Goal: Information Seeking & Learning: Learn about a topic

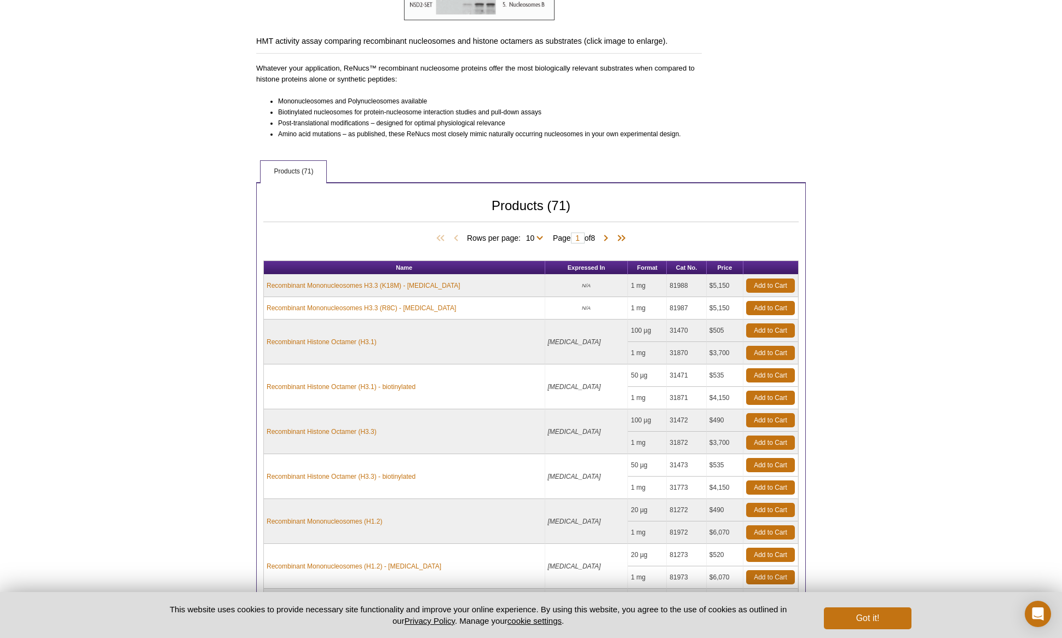
scroll to position [131, 0]
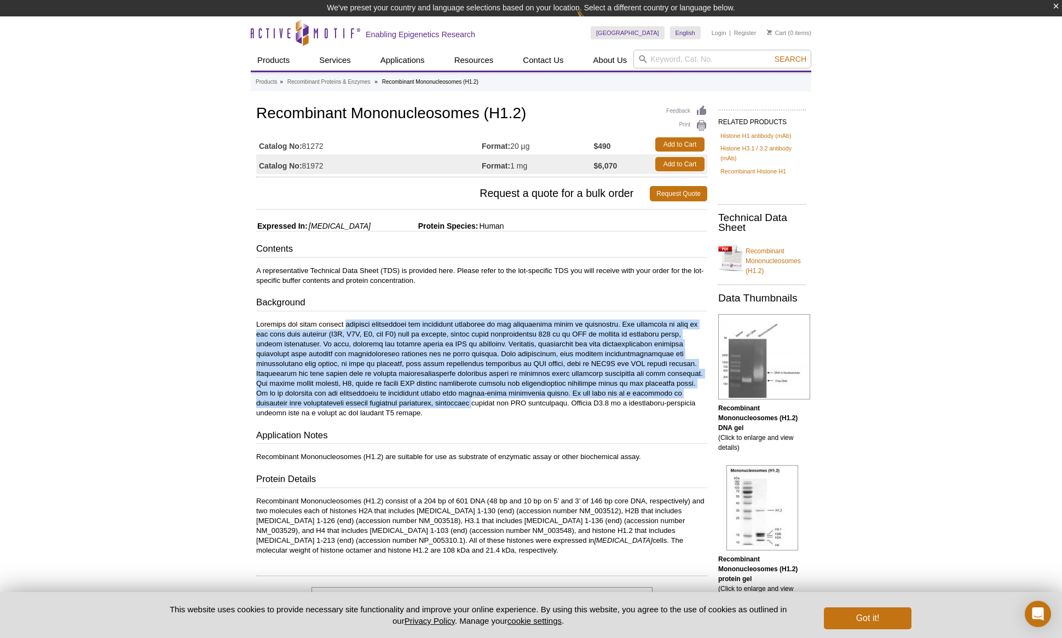
drag, startPoint x: 458, startPoint y: 406, endPoint x: 344, endPoint y: 314, distance: 146.4
click at [344, 314] on div "Contents A representative Technical Data Sheet (TDS) is provided here. Please r…" at bounding box center [481, 399] width 451 height 313
click at [374, 370] on p at bounding box center [481, 369] width 451 height 99
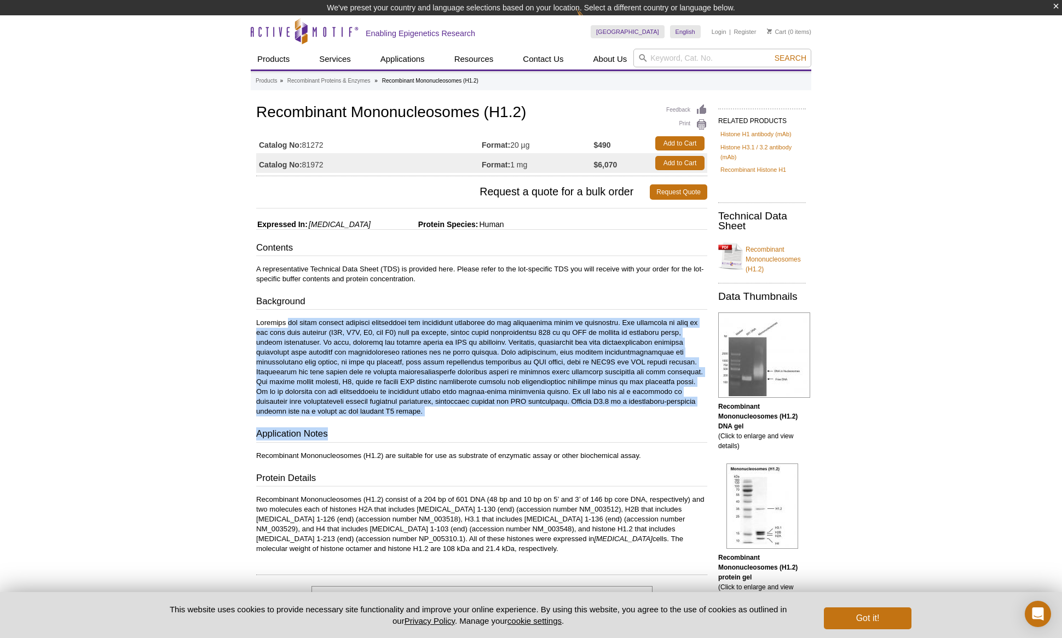
drag, startPoint x: 287, startPoint y: 320, endPoint x: 397, endPoint y: 414, distance: 144.5
click at [397, 414] on div "Contents A representative Technical Data Sheet (TDS) is provided here. Please r…" at bounding box center [481, 397] width 451 height 313
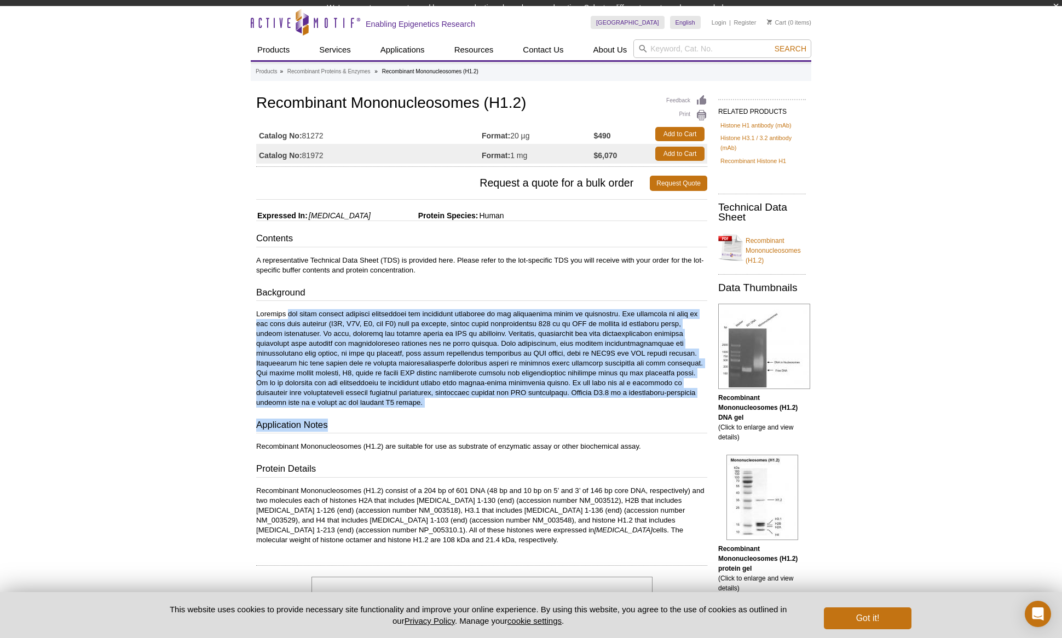
click at [400, 412] on div "Contents A representative Technical Data Sheet (TDS) is provided here. Please r…" at bounding box center [481, 388] width 451 height 313
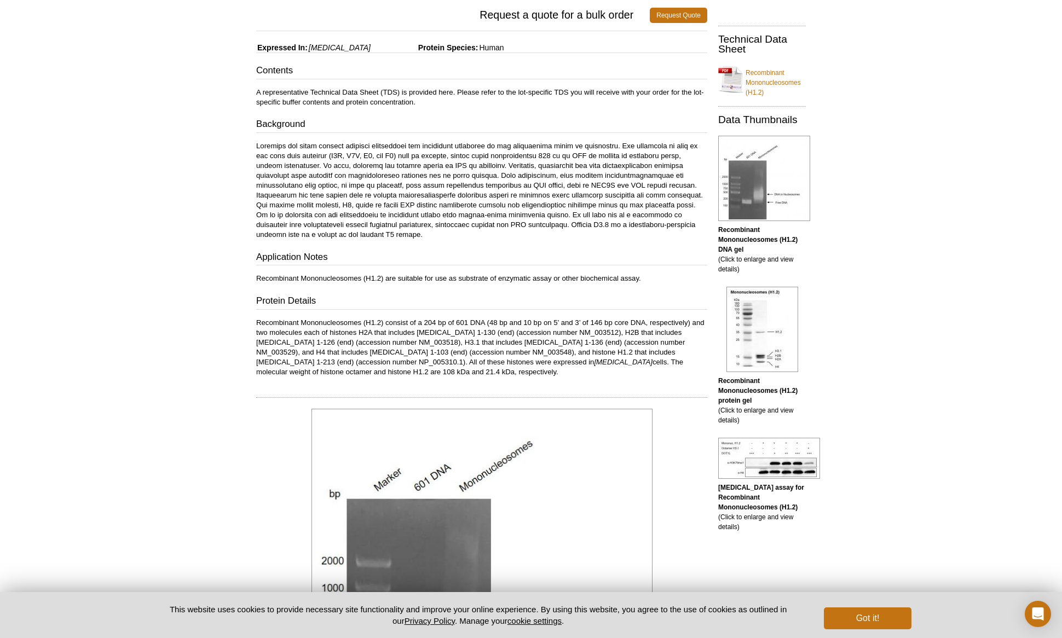
scroll to position [164, 0]
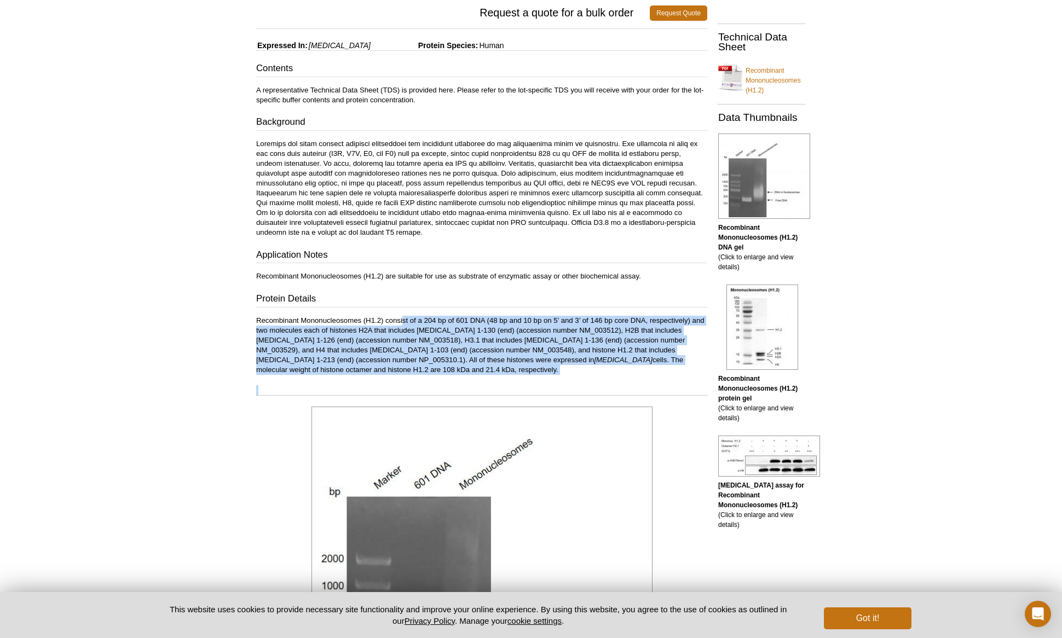
drag, startPoint x: 404, startPoint y: 318, endPoint x: 431, endPoint y: 376, distance: 63.7
click at [431, 376] on div "Feedback Print Recombinant Mononucleosomes (H1.2) Catalog No: 81272 Format: 20 …" at bounding box center [479, 478] width 457 height 1113
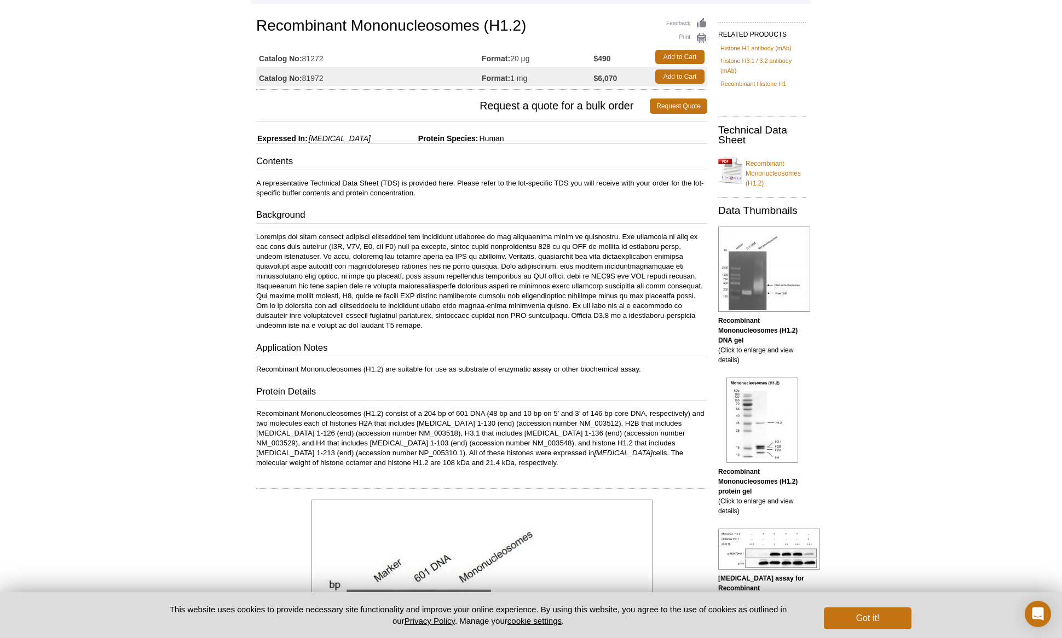
scroll to position [110, 0]
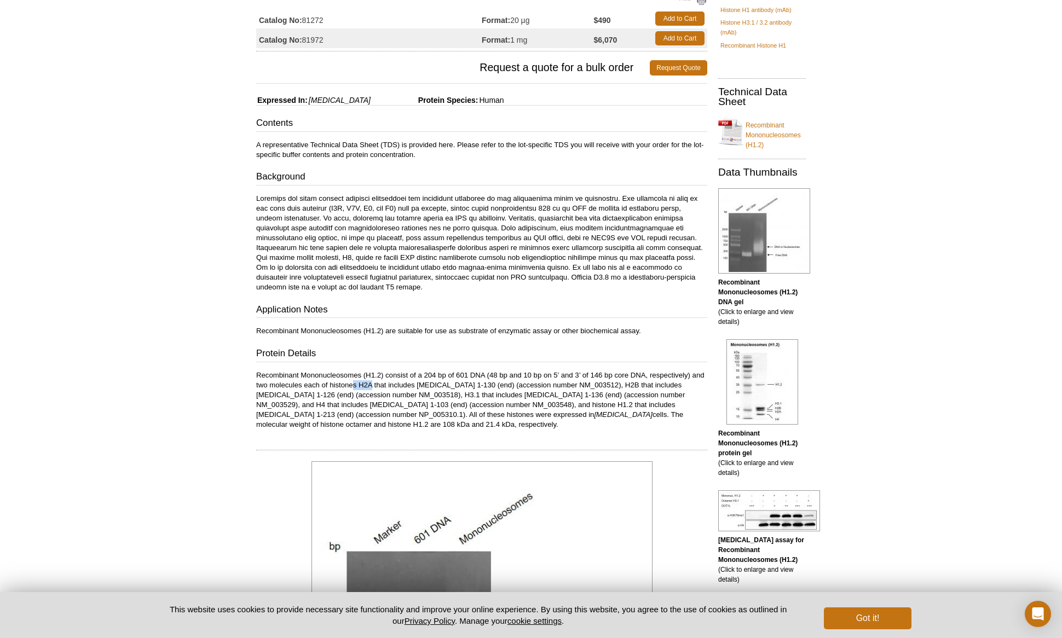
drag, startPoint x: 372, startPoint y: 387, endPoint x: 354, endPoint y: 383, distance: 18.4
click at [354, 383] on p "Recombinant Mononucleosomes (H1.2) consist of a 204 bp of 601 DNA (48 bp and 10…" at bounding box center [481, 400] width 451 height 59
drag, startPoint x: 405, startPoint y: 394, endPoint x: 430, endPoint y: 395, distance: 24.7
click at [430, 395] on p "Recombinant Mononucleosomes (H1.2) consist of a 204 bp of 601 DNA (48 bp and 10…" at bounding box center [481, 400] width 451 height 59
click at [337, 411] on p "Recombinant Mononucleosomes (H1.2) consist of a 204 bp of 601 DNA (48 bp and 10…" at bounding box center [481, 400] width 451 height 59
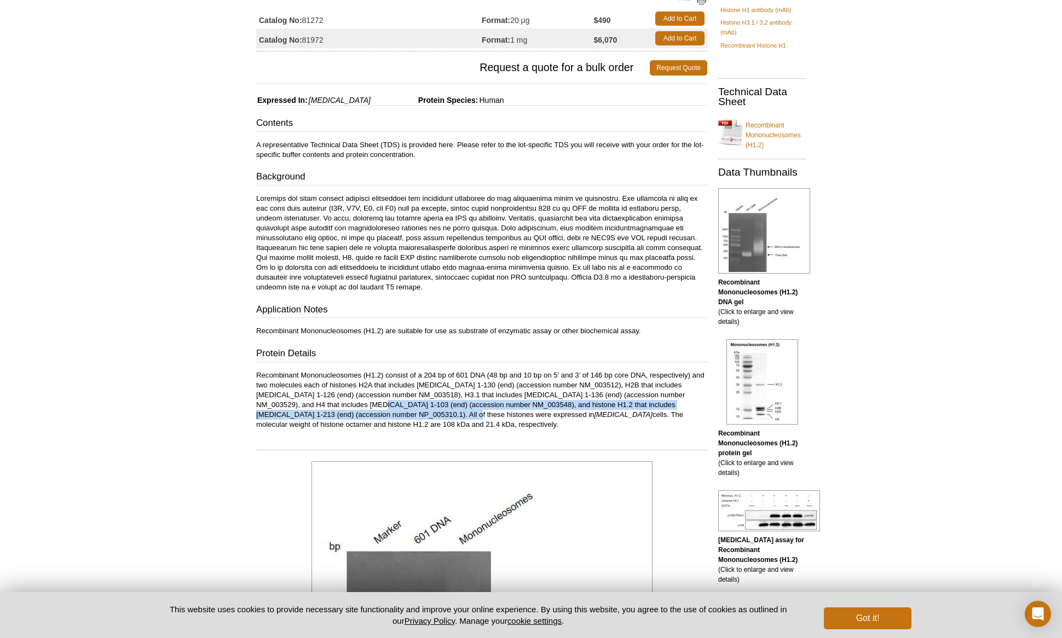
drag, startPoint x: 330, startPoint y: 401, endPoint x: 393, endPoint y: 411, distance: 63.2
click at [393, 411] on p "Recombinant Mononucleosomes (H1.2) consist of a 204 bp of 601 DNA (48 bp and 10…" at bounding box center [481, 400] width 451 height 59
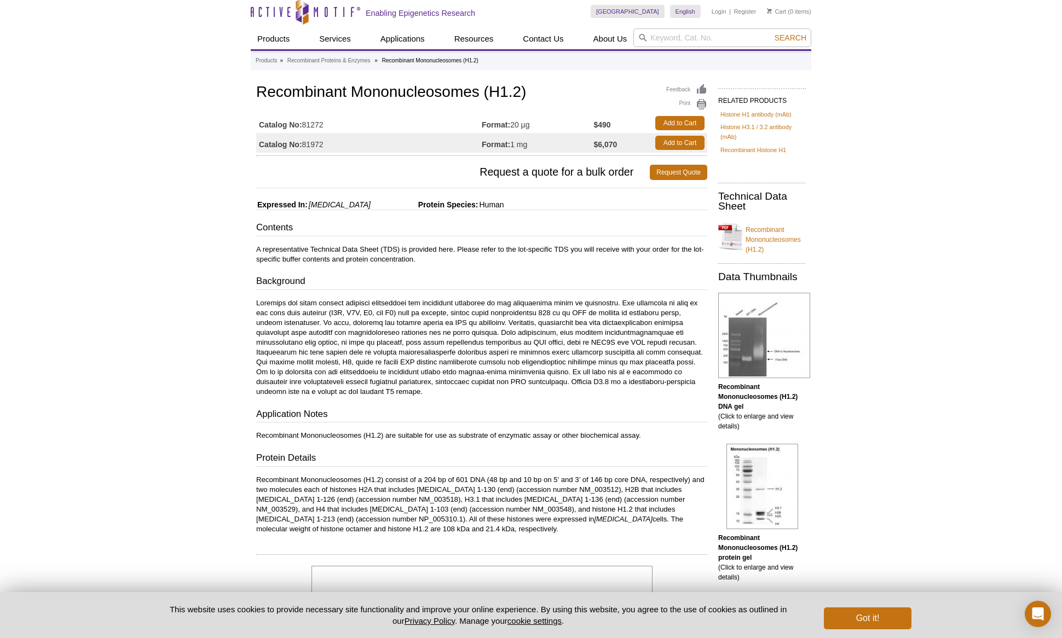
scroll to position [0, 0]
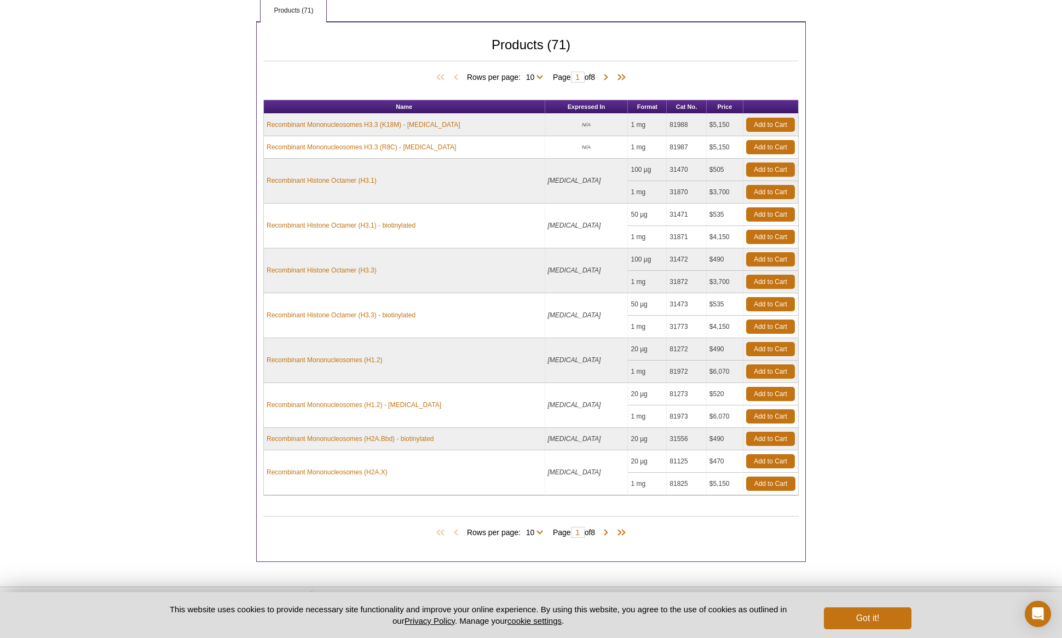
scroll to position [514, 0]
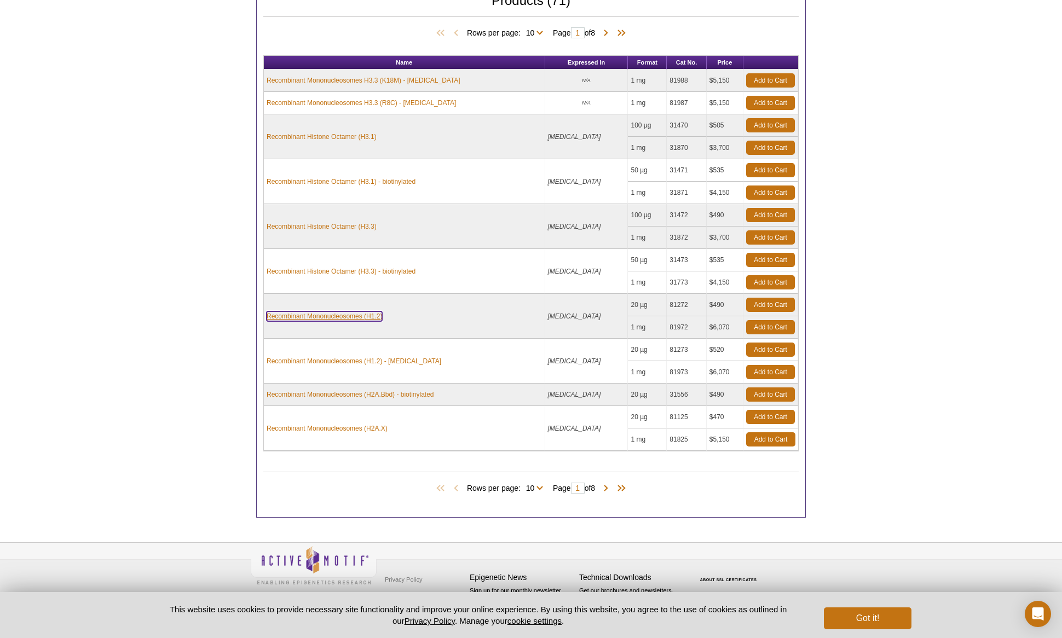
click at [336, 315] on link "Recombinant Mononucleosomes (H1.2)" at bounding box center [325, 317] width 116 height 10
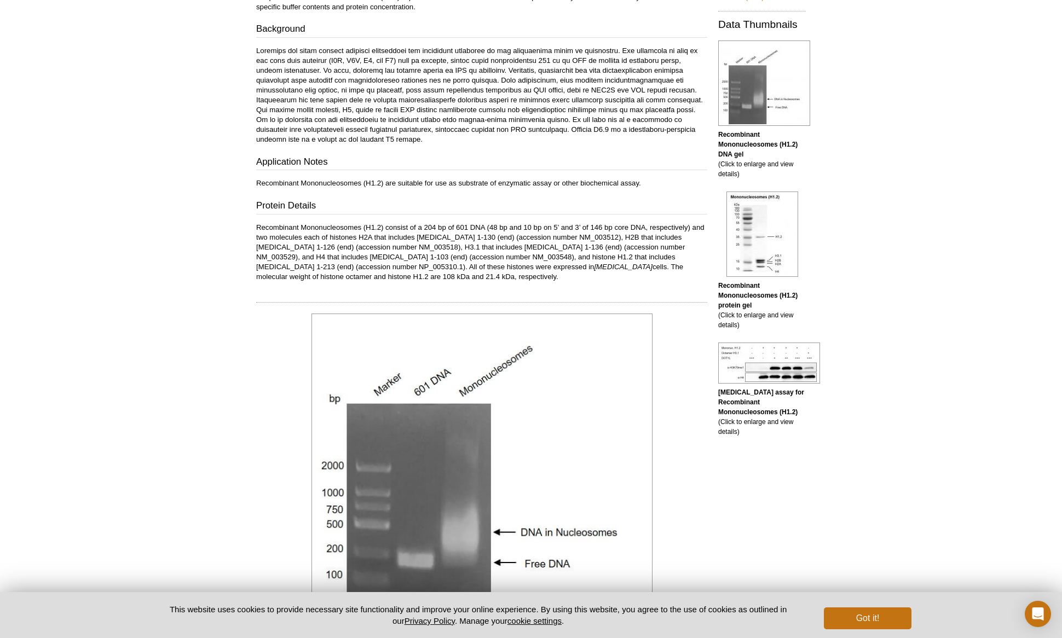
scroll to position [257, 0]
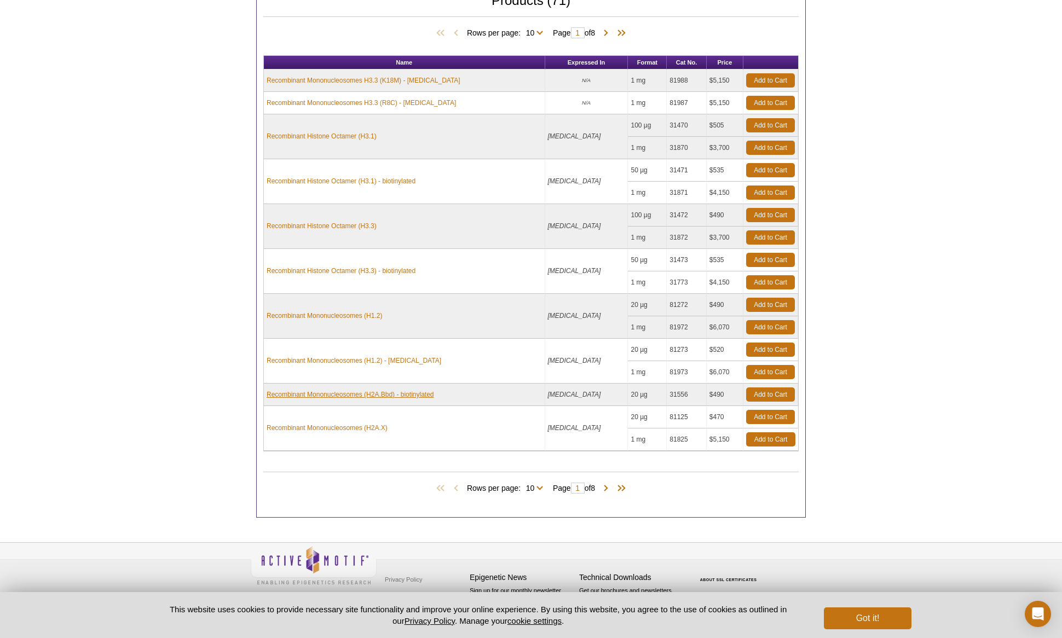
scroll to position [514, 0]
click at [327, 393] on link "Recombinant Mononucleosomes (H2A.Bbd) - biotinylated" at bounding box center [351, 395] width 168 height 10
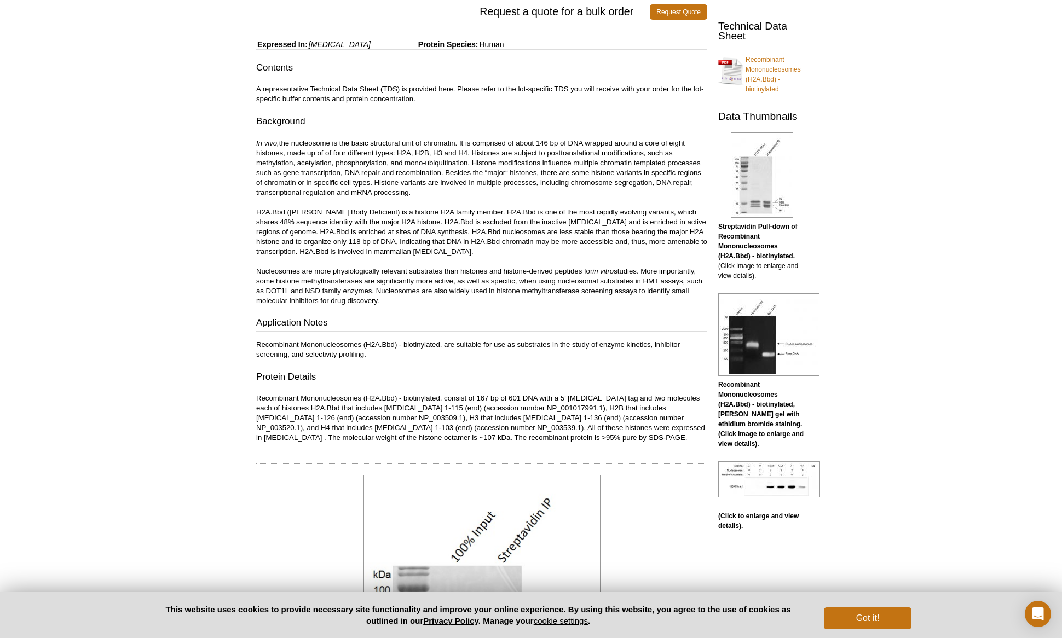
scroll to position [274, 0]
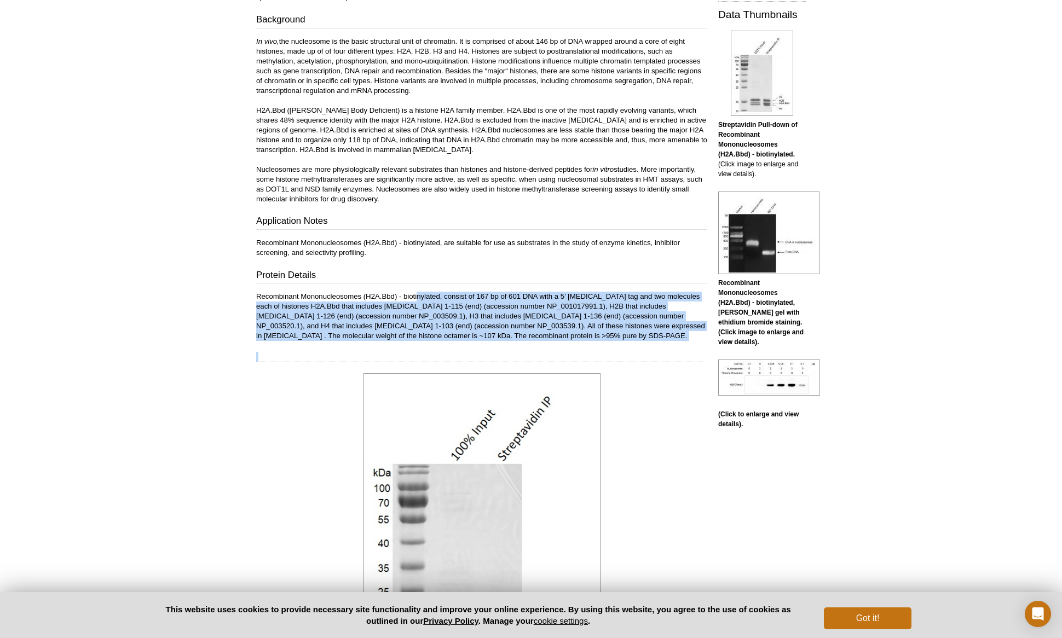
drag, startPoint x: 419, startPoint y: 295, endPoint x: 550, endPoint y: 347, distance: 140.6
click at [550, 347] on div "Feedback Print Recombinant Mononucleosomes (H2A.Bbd) - biotinylated Aliases: H2…" at bounding box center [479, 636] width 457 height 1646
click at [546, 343] on div "Feedback Print Recombinant Mononucleosomes (H2A.Bbd) - biotinylated Aliases: H2…" at bounding box center [479, 636] width 457 height 1646
drag, startPoint x: 496, startPoint y: 335, endPoint x: 232, endPoint y: 291, distance: 268.1
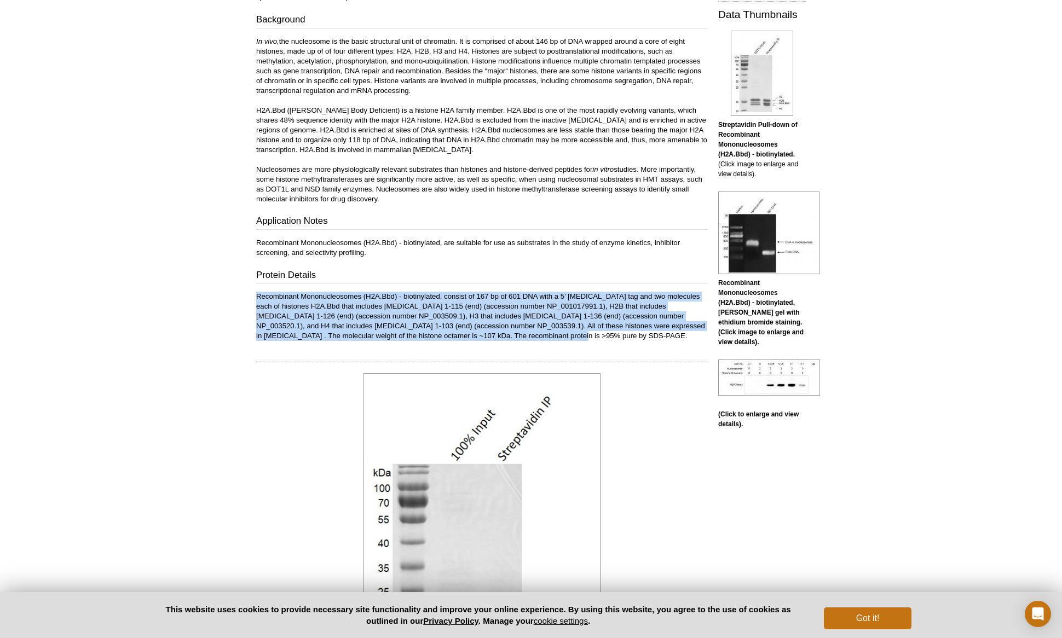
scroll to position [0, 0]
